Goal: Task Accomplishment & Management: Manage account settings

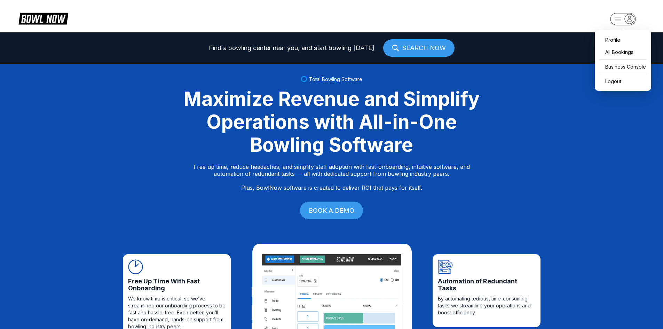
click at [624, 17] on rect "button" at bounding box center [622, 19] width 25 height 12
click at [618, 69] on div "Business Console" at bounding box center [623, 67] width 49 height 12
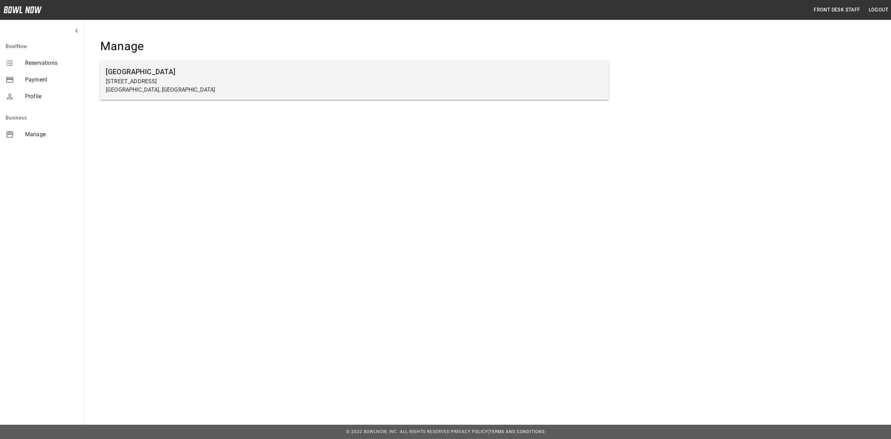
click at [243, 78] on p "[STREET_ADDRESS]" at bounding box center [355, 81] width 498 height 8
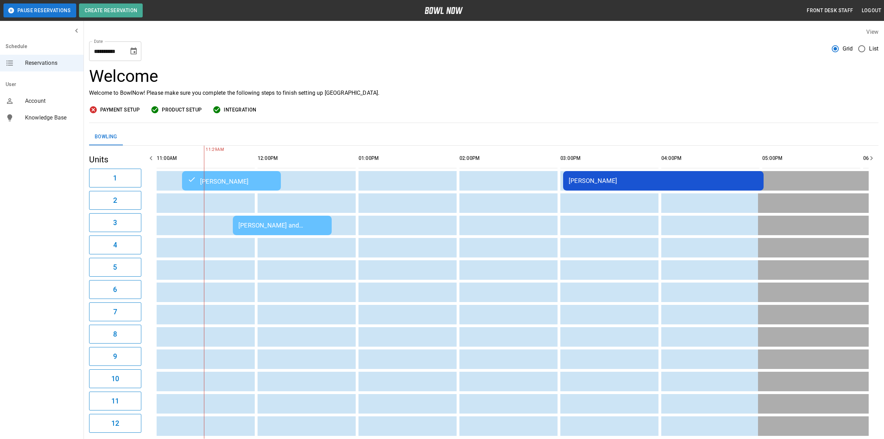
click at [292, 227] on div "[PERSON_NAME] and [PERSON_NAME]" at bounding box center [283, 224] width 88 height 7
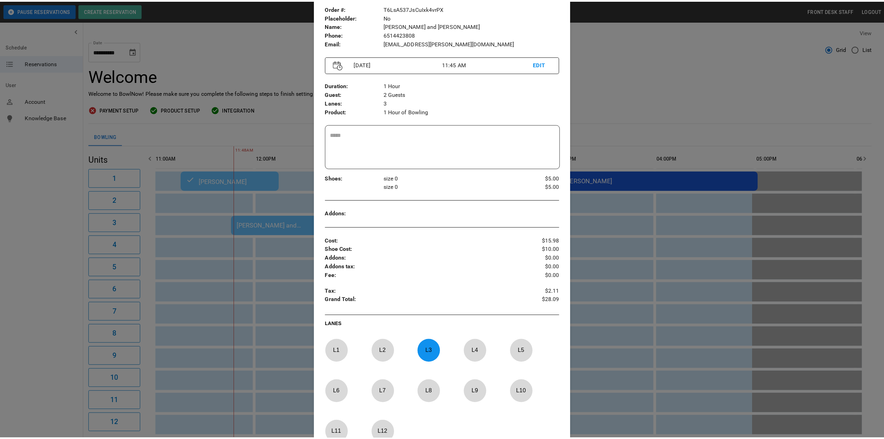
scroll to position [147, 0]
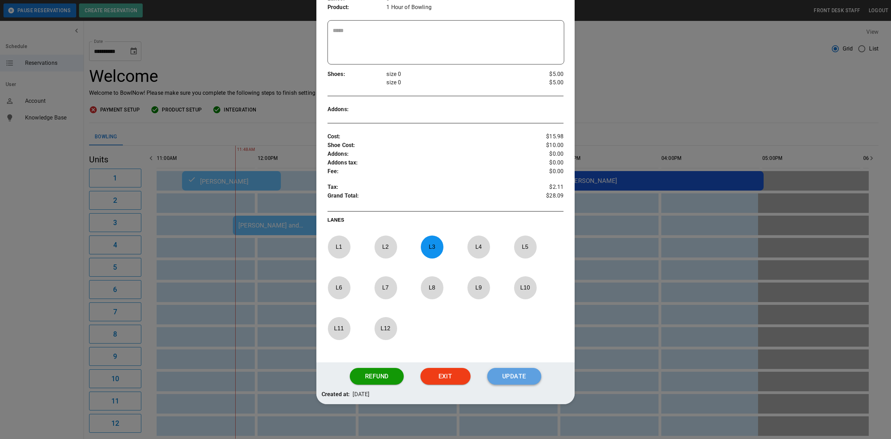
click at [504, 376] on button "Update" at bounding box center [514, 376] width 54 height 17
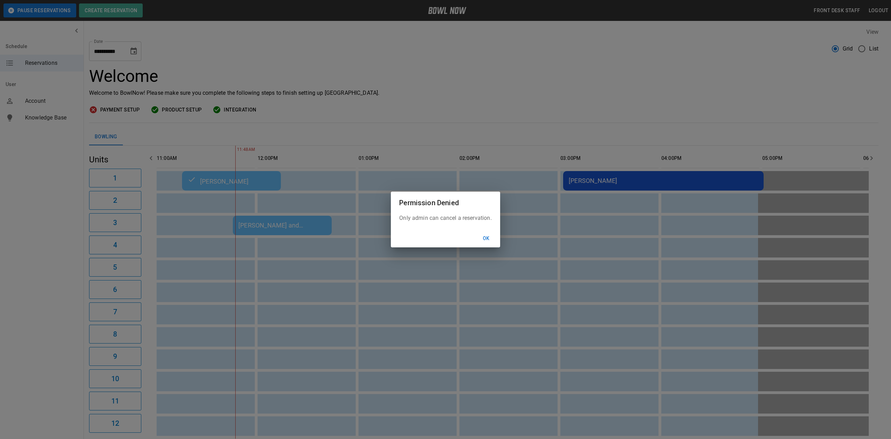
click at [490, 237] on button "Ok" at bounding box center [486, 238] width 22 height 13
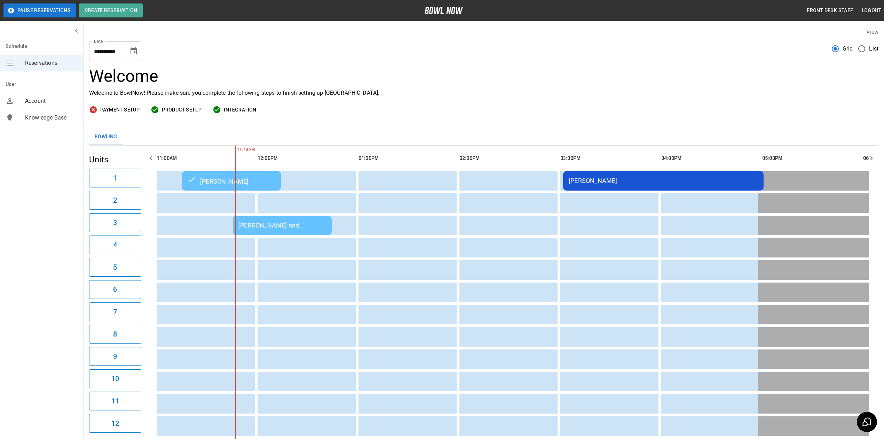
click at [288, 229] on div "[PERSON_NAME] and [PERSON_NAME]" at bounding box center [283, 224] width 88 height 7
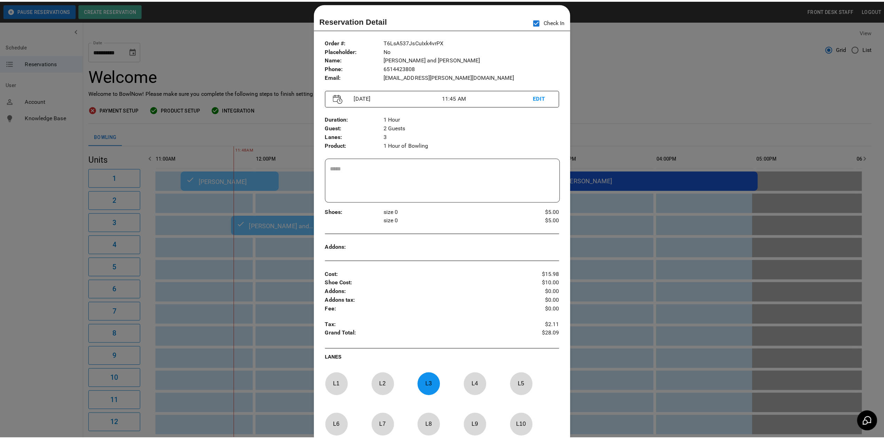
scroll to position [7, 0]
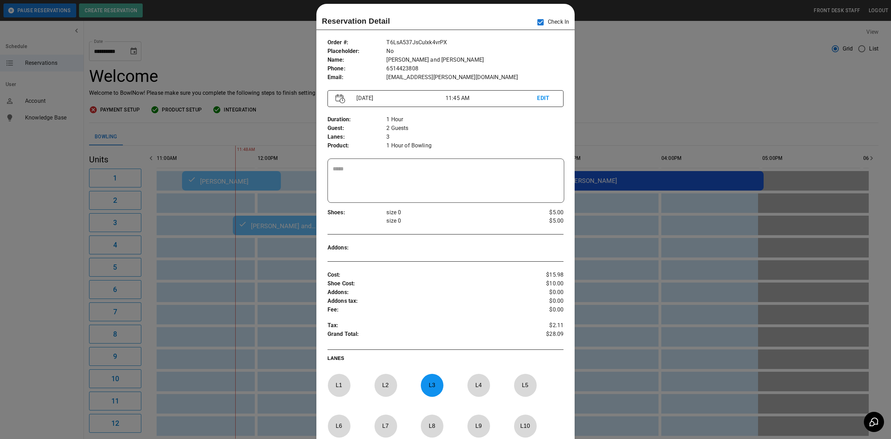
click at [622, 81] on div at bounding box center [445, 219] width 891 height 439
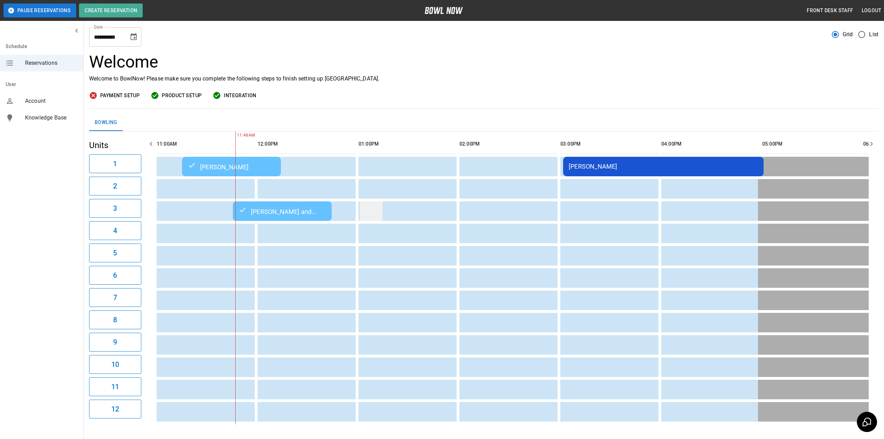
scroll to position [0, 0]
